Goal: Task Accomplishment & Management: Manage account settings

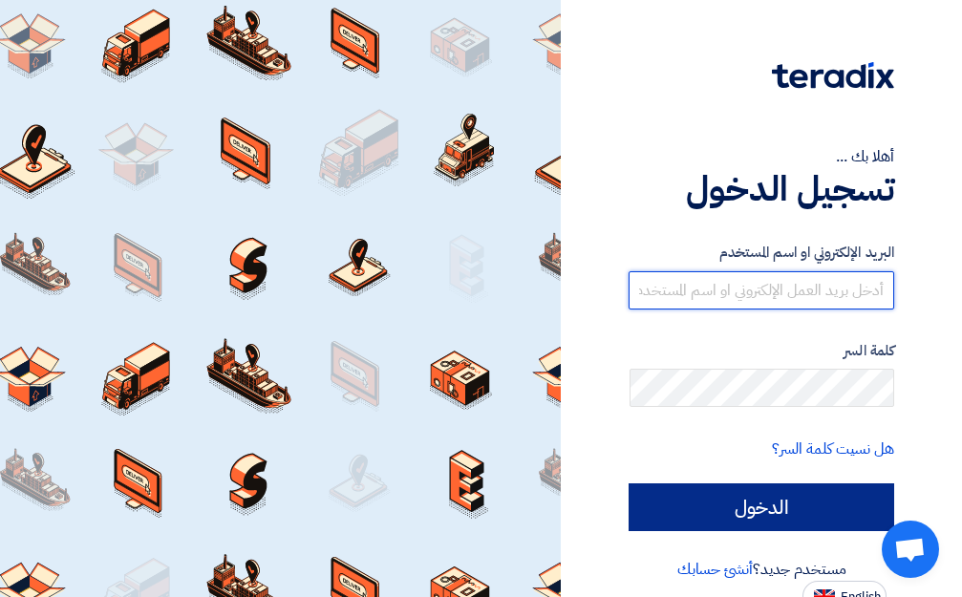
type input "[EMAIL_ADDRESS][DOMAIN_NAME]"
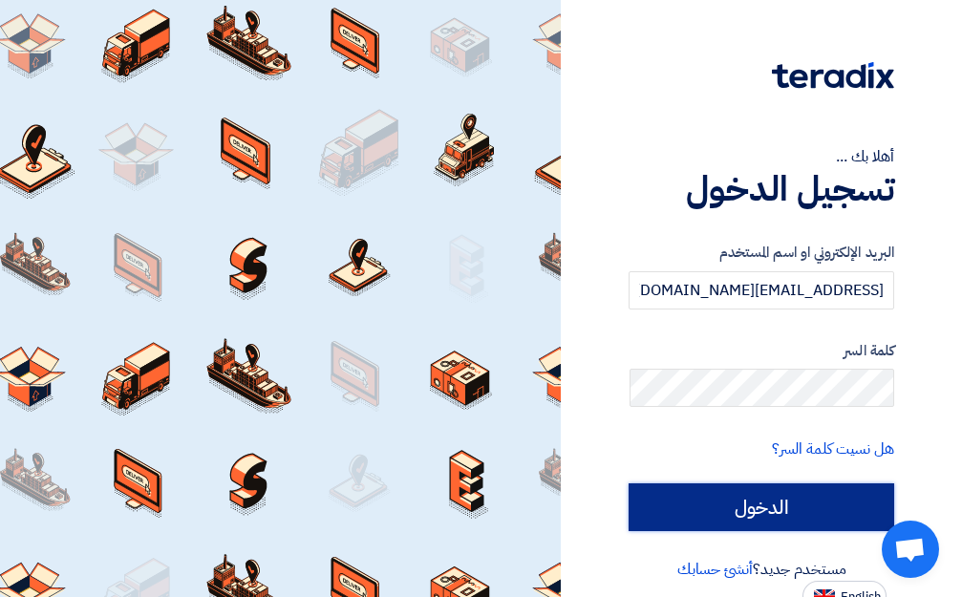
click at [738, 498] on input "الدخول" at bounding box center [762, 507] width 266 height 48
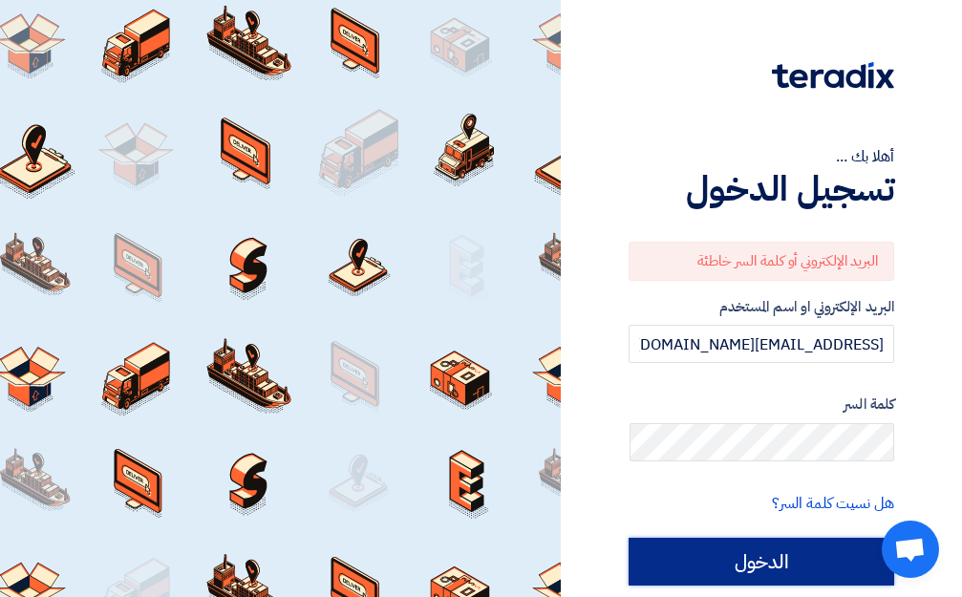
click at [771, 554] on input "الدخول" at bounding box center [762, 562] width 266 height 48
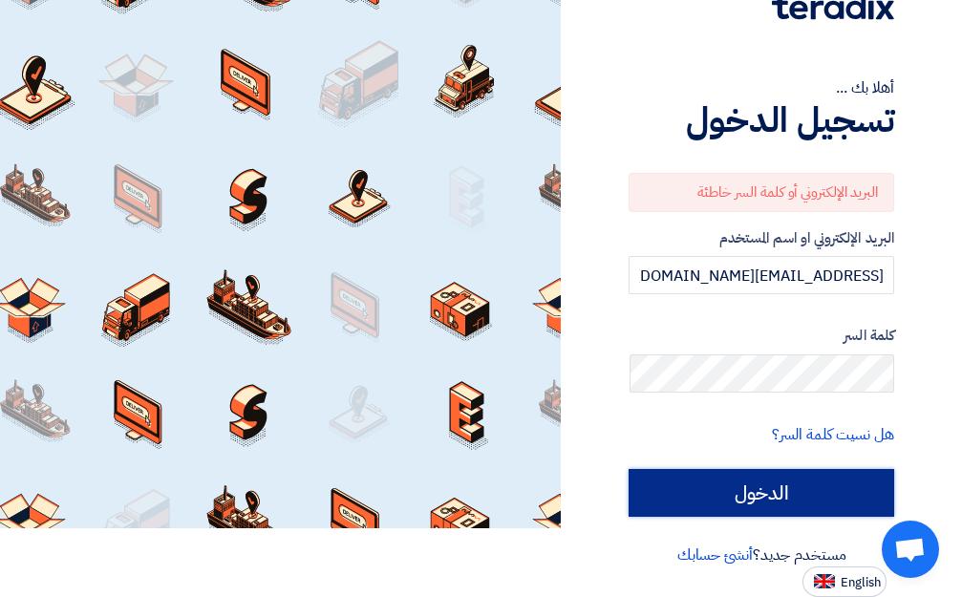
click at [757, 495] on input "الدخول" at bounding box center [762, 493] width 266 height 48
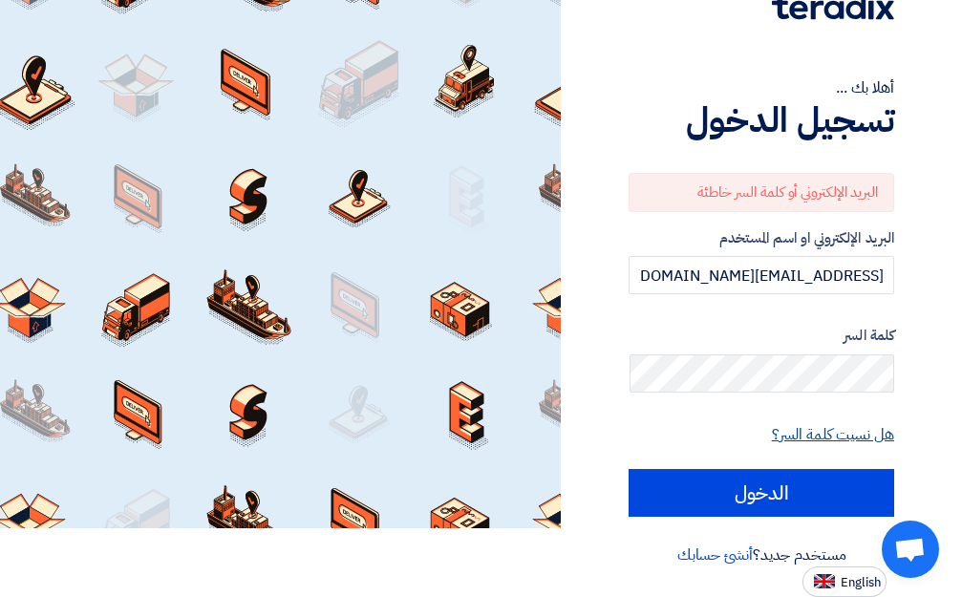
click at [826, 435] on link "هل نسيت كلمة السر؟" at bounding box center [833, 434] width 122 height 23
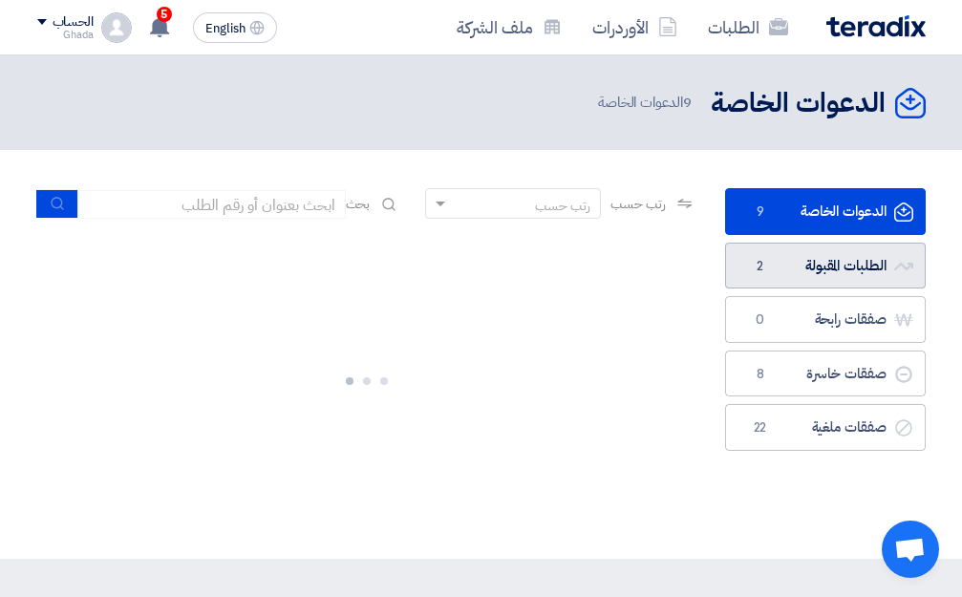
click at [803, 247] on link "الطلبات المقبولة الطلبات المقبولة 2" at bounding box center [825, 266] width 201 height 47
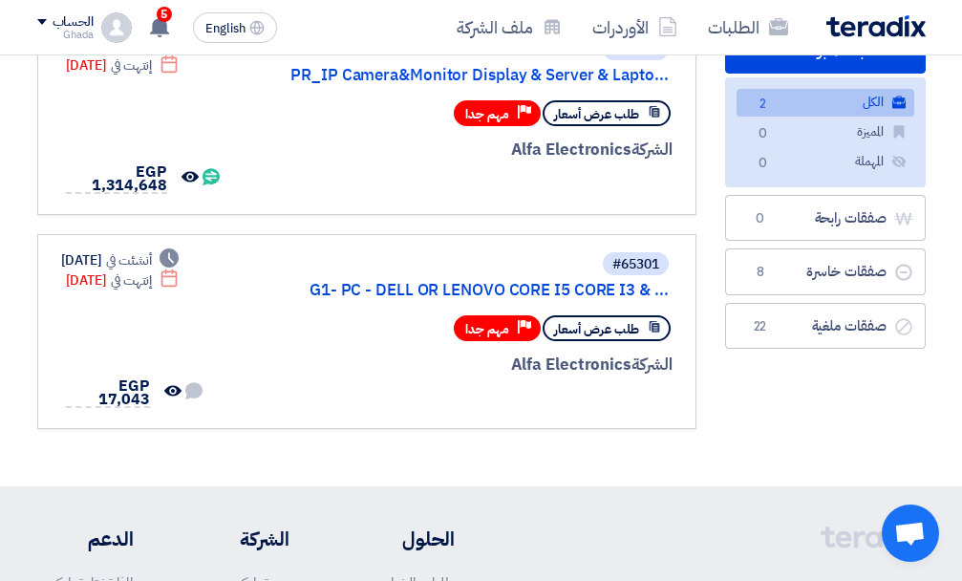
scroll to position [217, 0]
